Goal: Transaction & Acquisition: Subscribe to service/newsletter

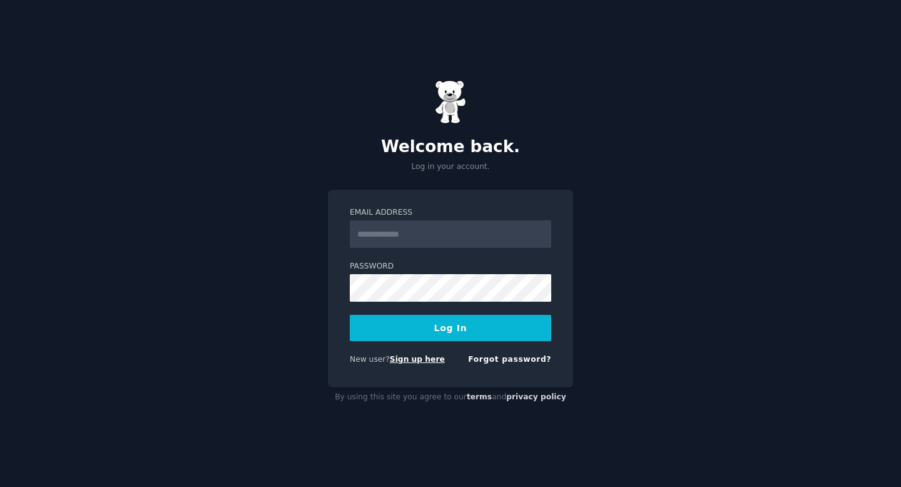
click at [424, 360] on link "Sign up here" at bounding box center [417, 359] width 55 height 9
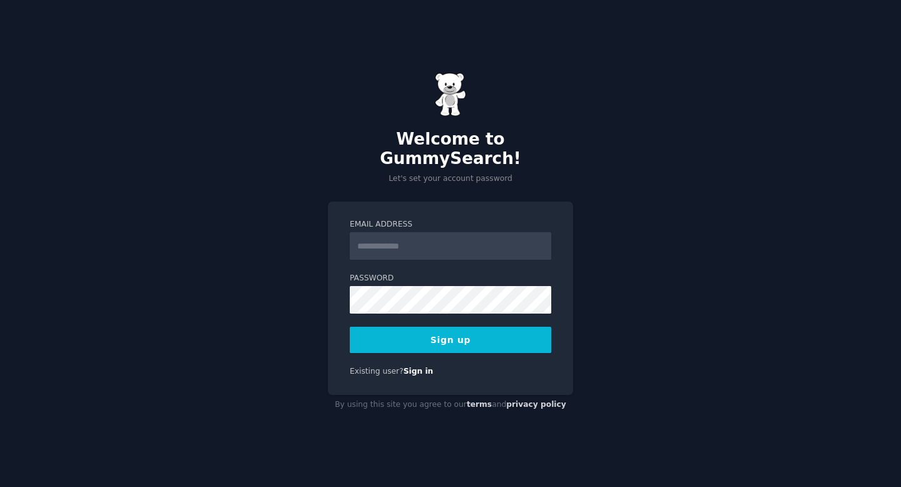
click at [387, 232] on input "Email Address" at bounding box center [450, 246] width 201 height 28
type input "**********"
click at [452, 333] on button "Sign up" at bounding box center [450, 339] width 201 height 26
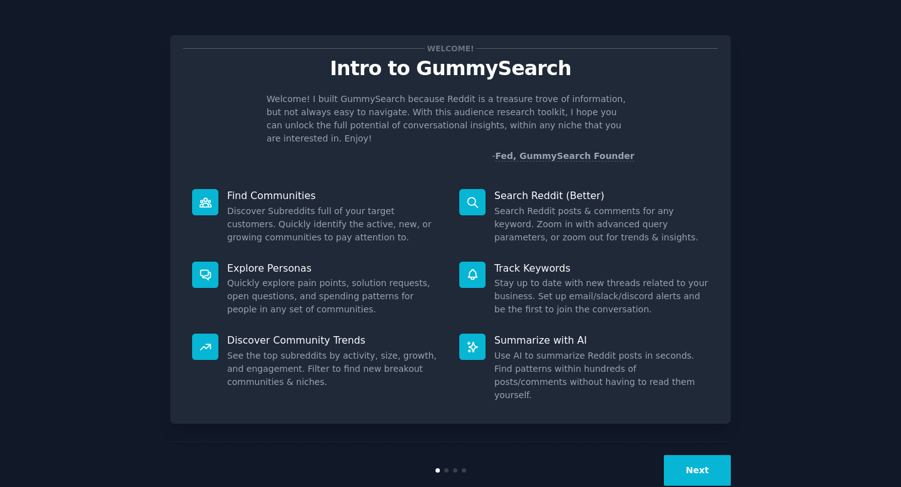
click at [706, 455] on button "Next" at bounding box center [697, 470] width 67 height 31
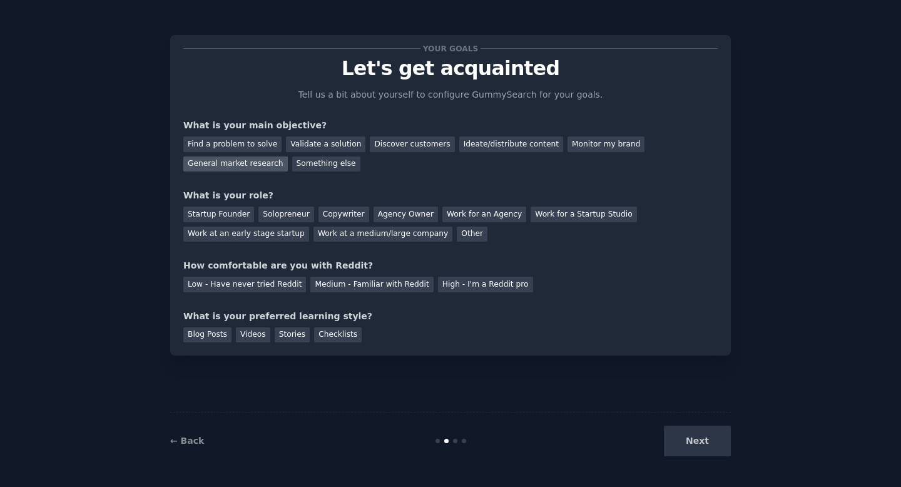
click at [238, 163] on div "General market research" at bounding box center [235, 164] width 104 height 16
click at [237, 141] on div "Find a problem to solve" at bounding box center [232, 144] width 98 height 16
click at [236, 169] on div "General market research" at bounding box center [235, 164] width 104 height 16
click at [284, 213] on div "Solopreneur" at bounding box center [285, 214] width 55 height 16
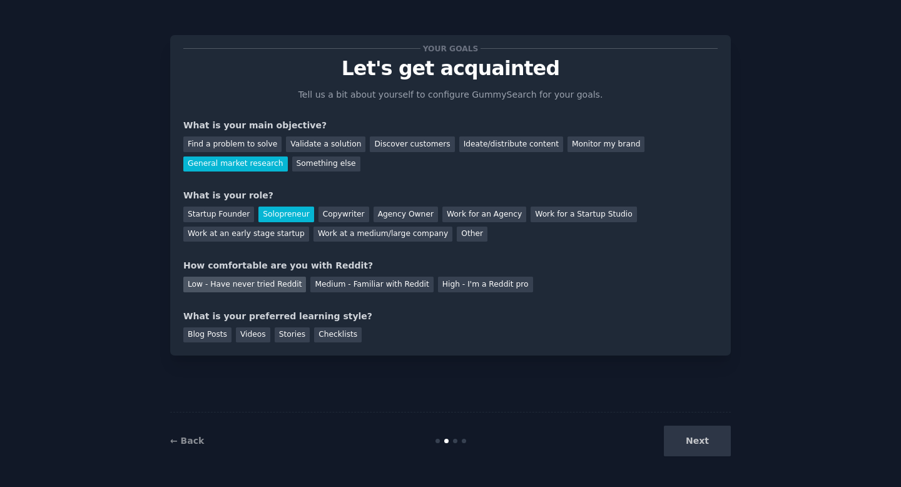
click at [255, 286] on div "Low - Have never tried Reddit" at bounding box center [244, 284] width 123 height 16
click at [331, 333] on div "Checklists" at bounding box center [338, 335] width 48 height 16
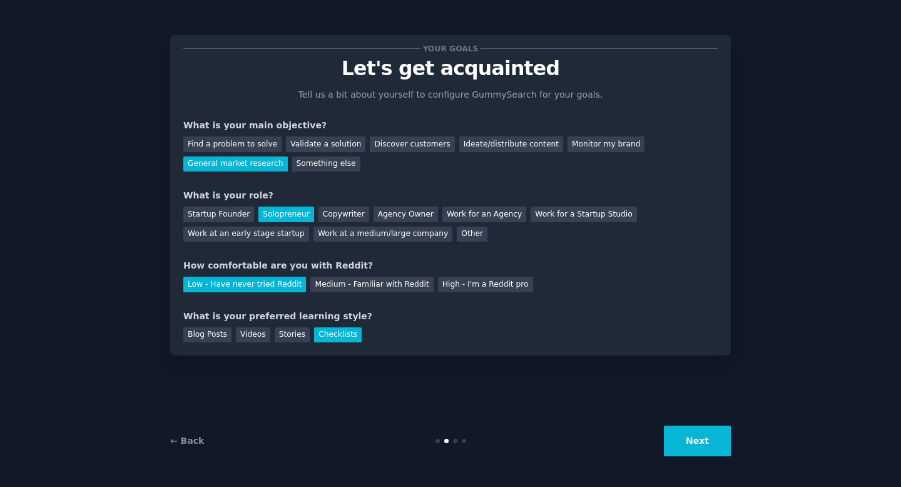
click at [697, 448] on button "Next" at bounding box center [697, 440] width 67 height 31
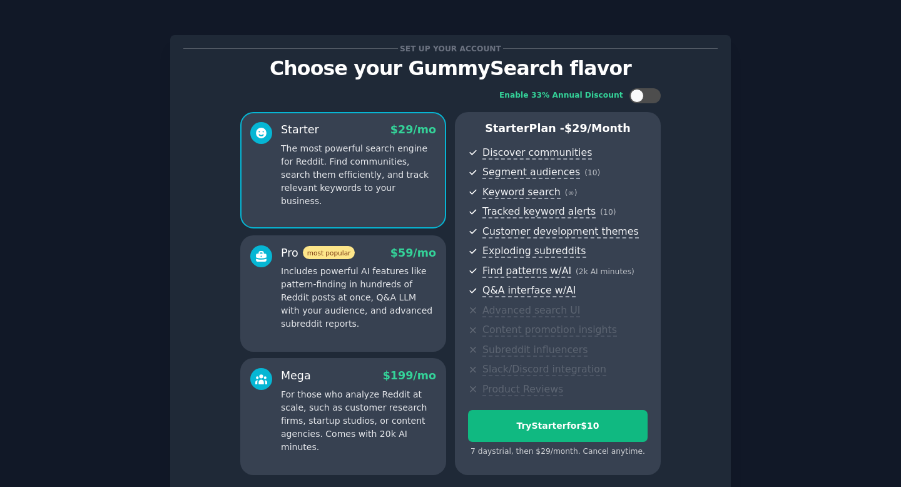
click at [699, 223] on div "Enable 33% Annual Discount Starter $ 29 /mo The most powerful search engine for…" at bounding box center [450, 281] width 534 height 404
click at [648, 96] on div at bounding box center [651, 96] width 6 height 6
click at [637, 93] on icon at bounding box center [637, 96] width 7 height 7
click at [650, 93] on div at bounding box center [651, 96] width 6 height 6
click at [637, 97] on icon at bounding box center [637, 96] width 7 height 7
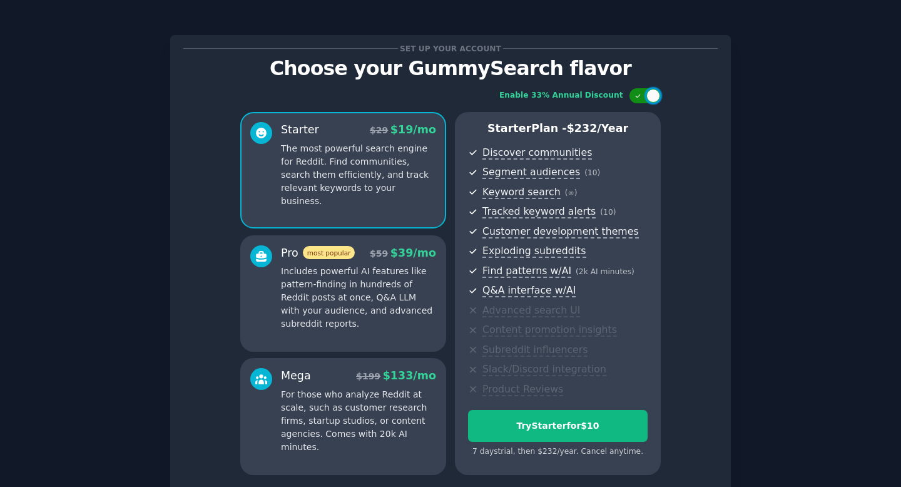
checkbox input "false"
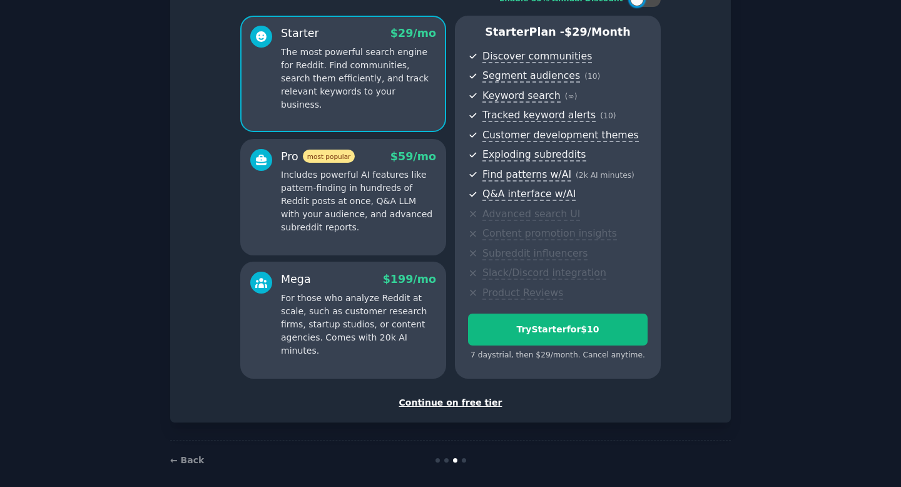
scroll to position [107, 0]
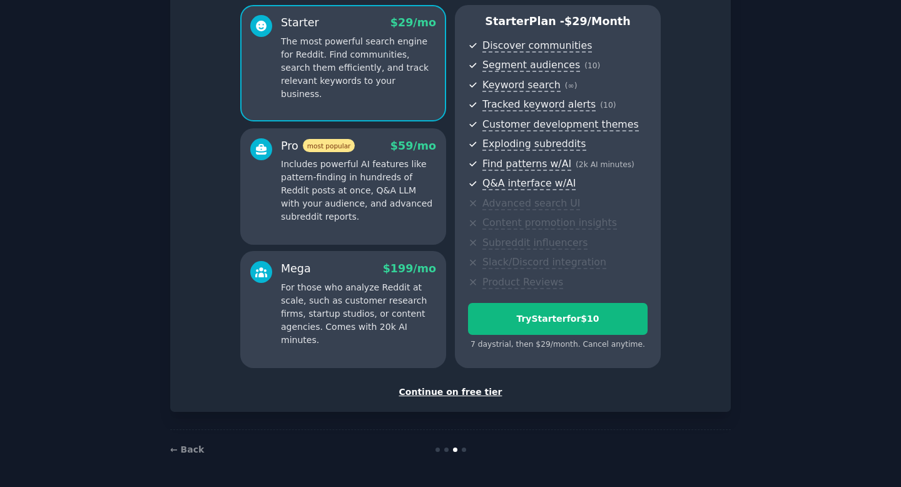
click at [473, 393] on div "Continue on free tier" at bounding box center [450, 391] width 534 height 13
